Goal: Task Accomplishment & Management: Manage account settings

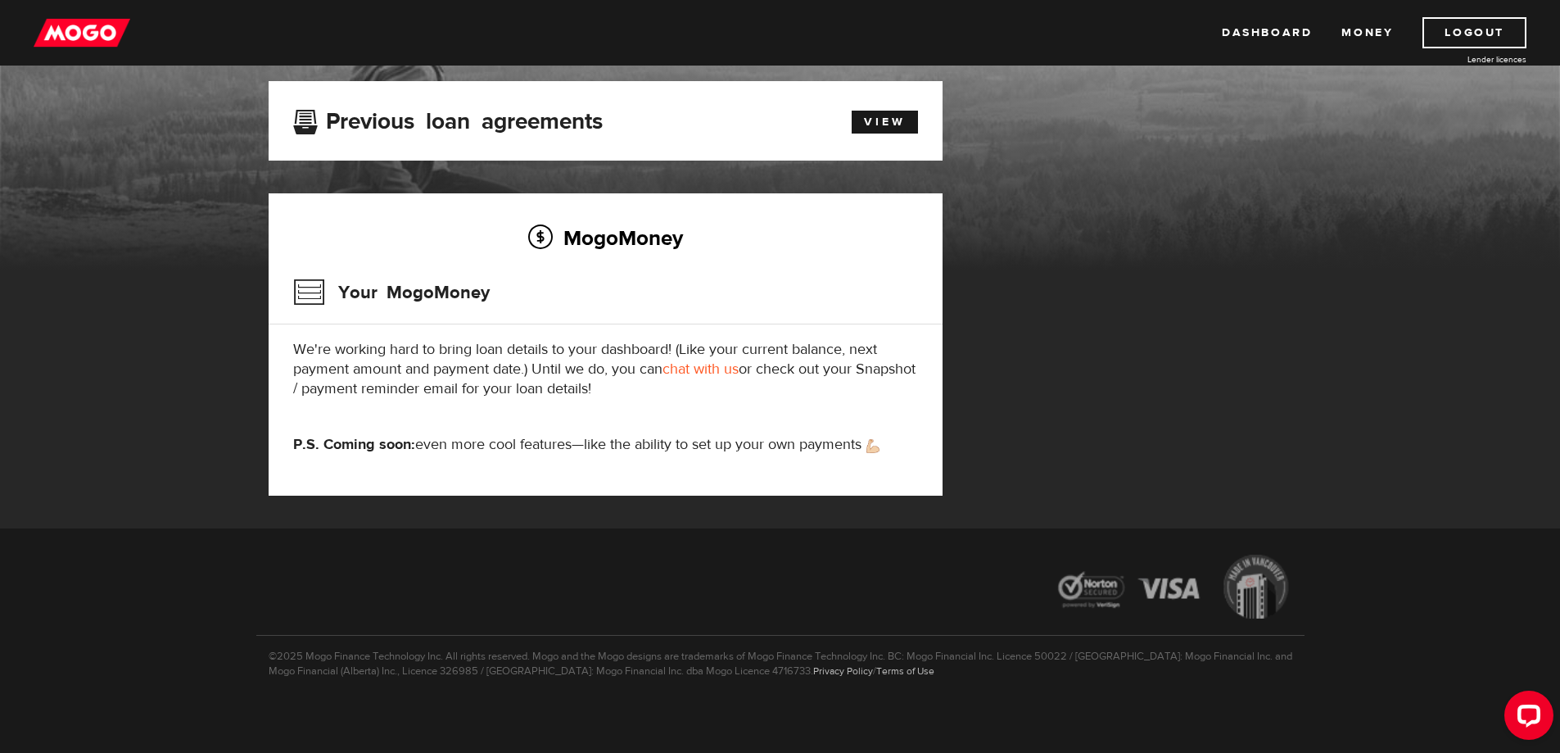
scroll to position [120, 0]
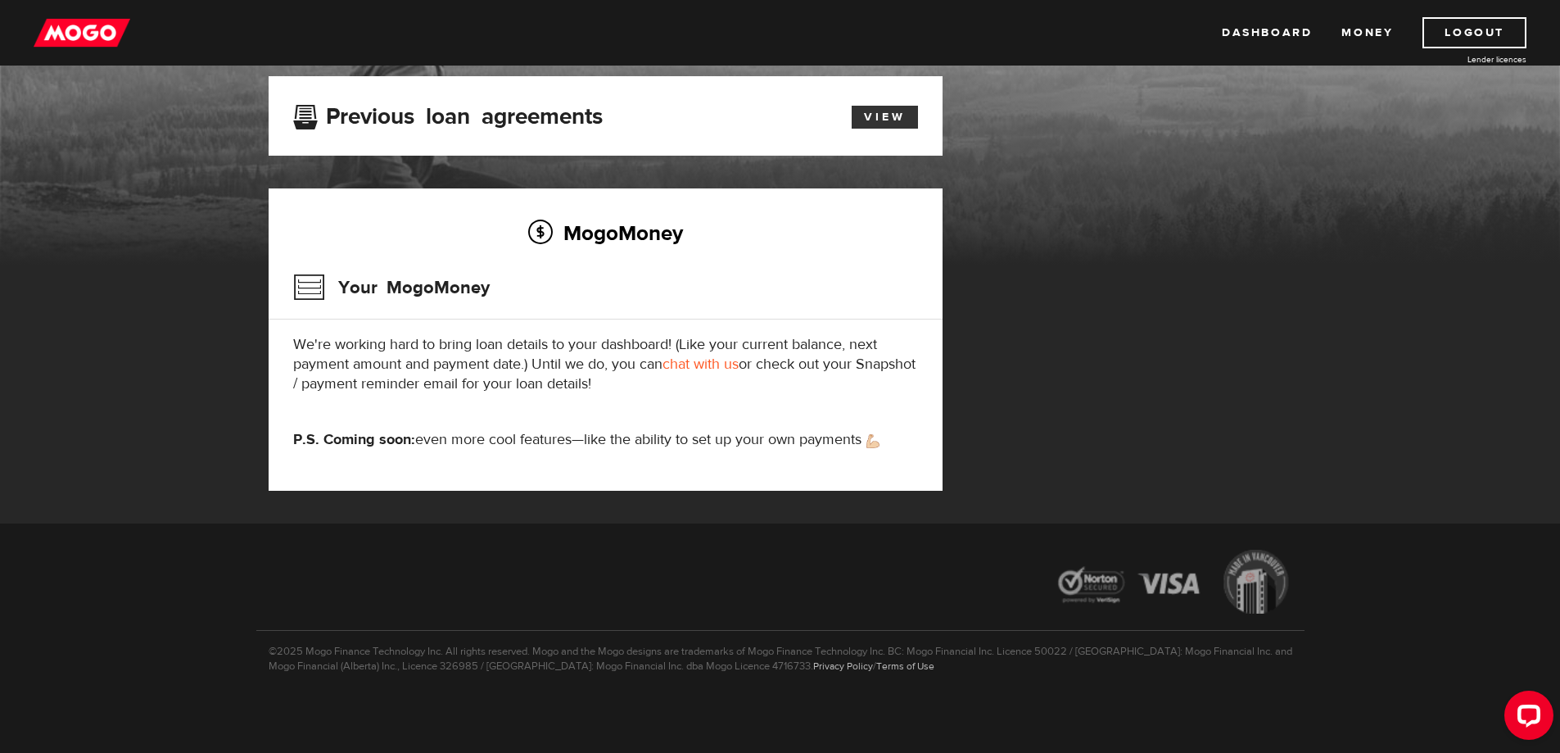
click at [853, 106] on link "View" at bounding box center [885, 117] width 66 height 23
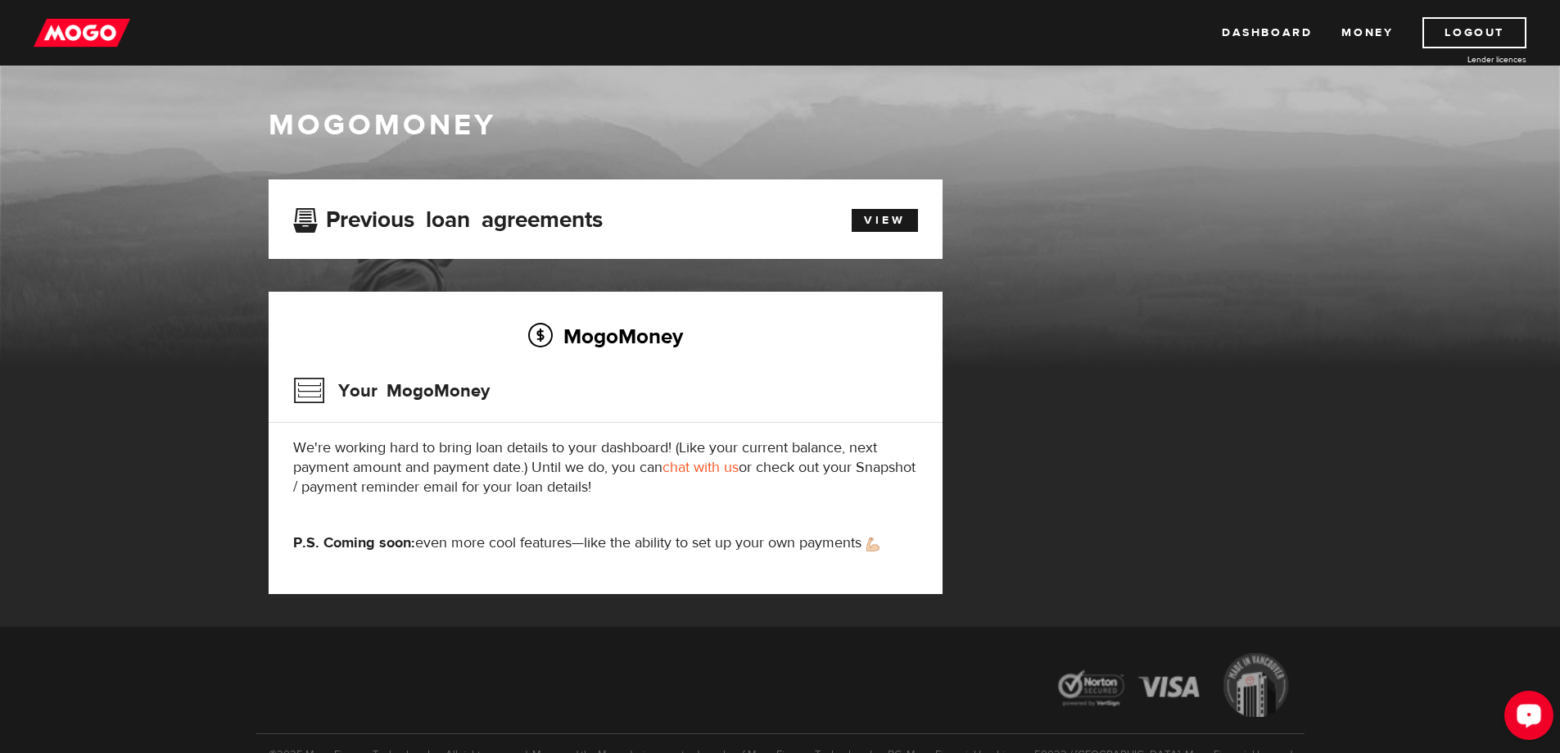
click at [1531, 713] on circle "Open LiveChat chat widget" at bounding box center [1528, 714] width 3 height 3
click at [1468, 38] on link "Logout" at bounding box center [1475, 32] width 104 height 31
